Goal: Information Seeking & Learning: Understand process/instructions

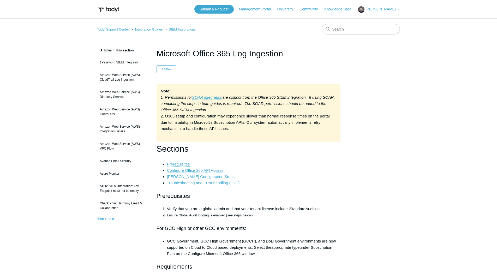
click at [210, 98] on em "SOAR integration" at bounding box center [207, 97] width 31 height 4
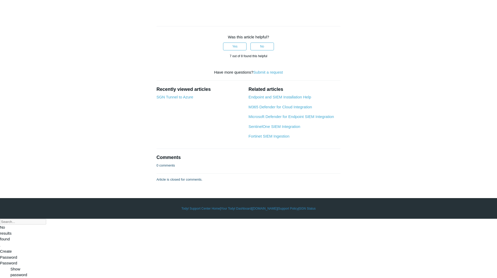
scroll to position [2324, 0]
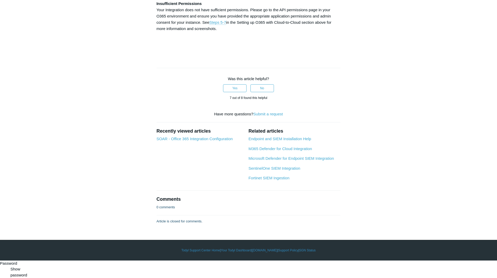
scroll to position [2740, 0]
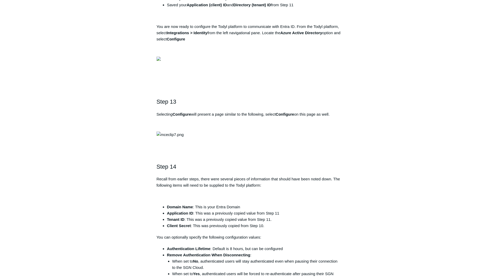
scroll to position [1384, 0]
